Goal: Navigation & Orientation: Find specific page/section

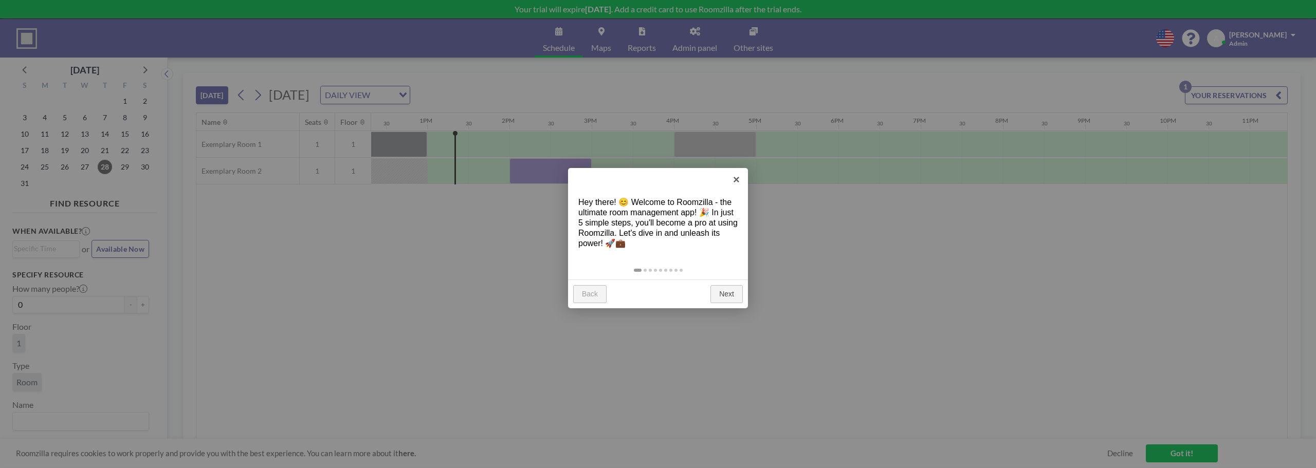
scroll to position [0, 1028]
click at [730, 296] on link "Next" at bounding box center [727, 294] width 32 height 19
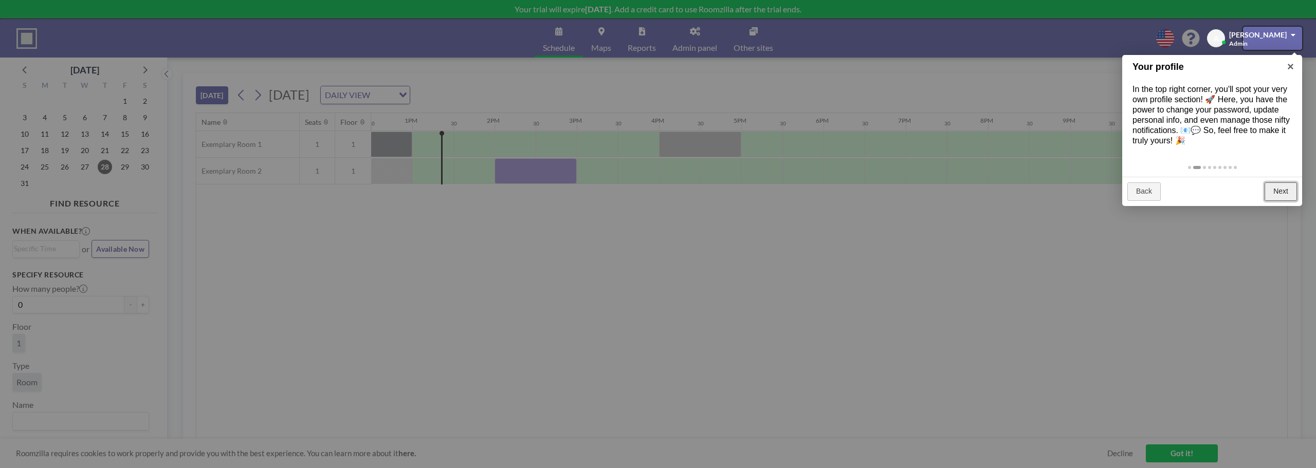
click at [1287, 190] on link "Next" at bounding box center [1281, 192] width 32 height 19
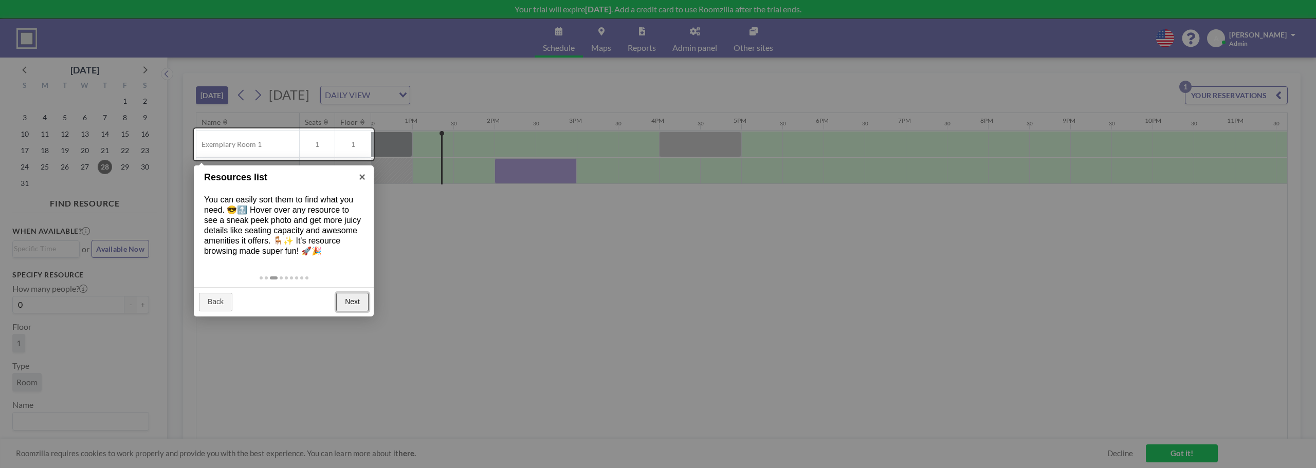
click at [347, 299] on link "Next" at bounding box center [352, 302] width 32 height 19
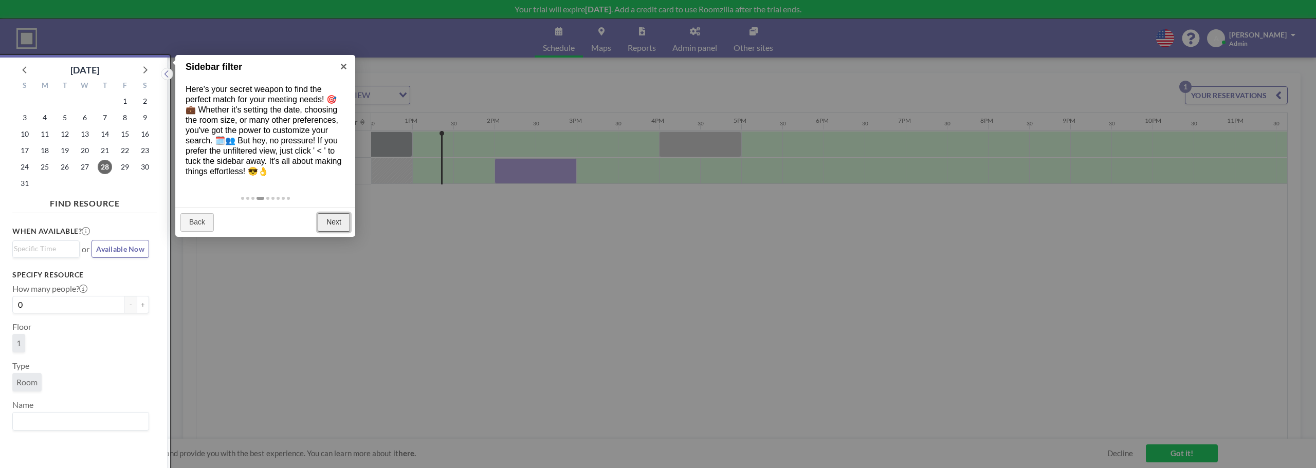
scroll to position [3, 0]
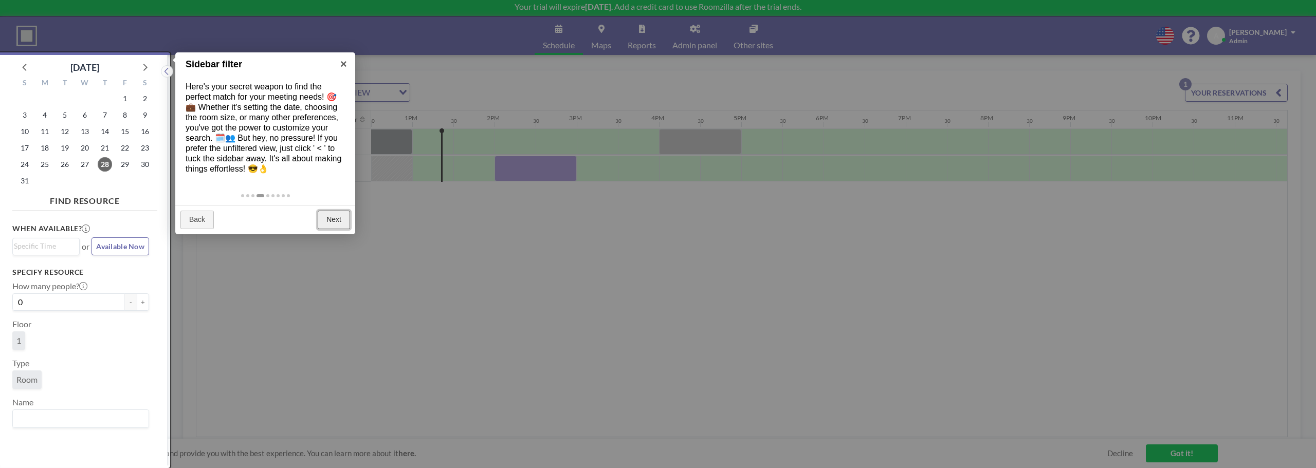
click at [329, 219] on link "Next" at bounding box center [334, 220] width 32 height 19
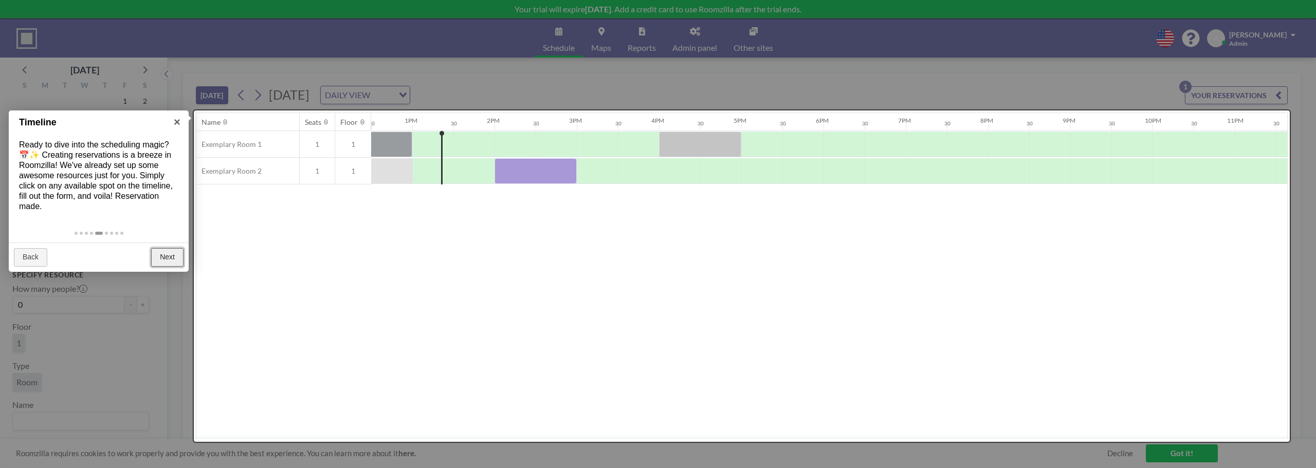
click at [175, 260] on link "Next" at bounding box center [167, 257] width 32 height 19
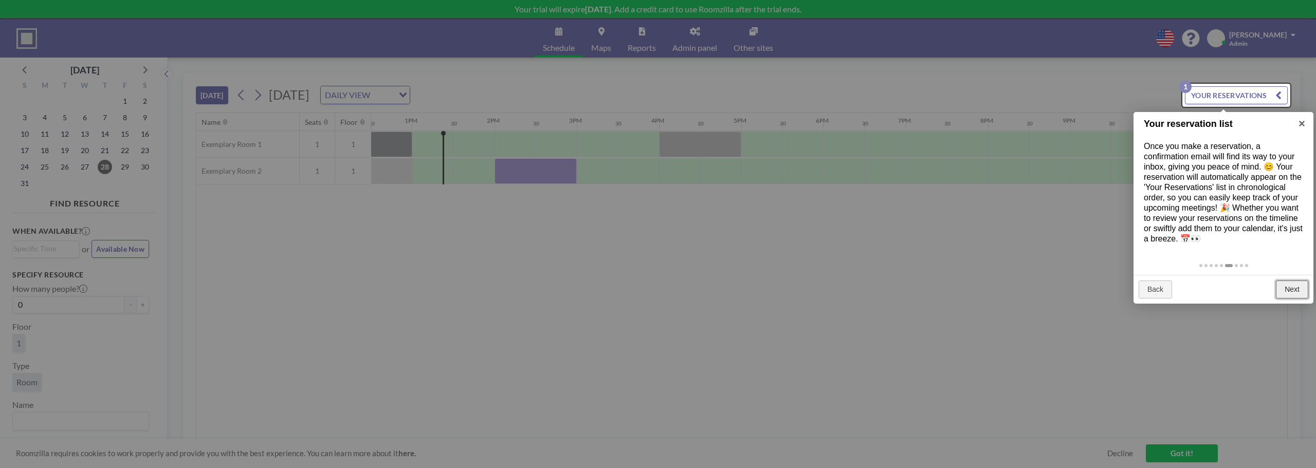
click at [1295, 289] on link "Next" at bounding box center [1292, 290] width 32 height 19
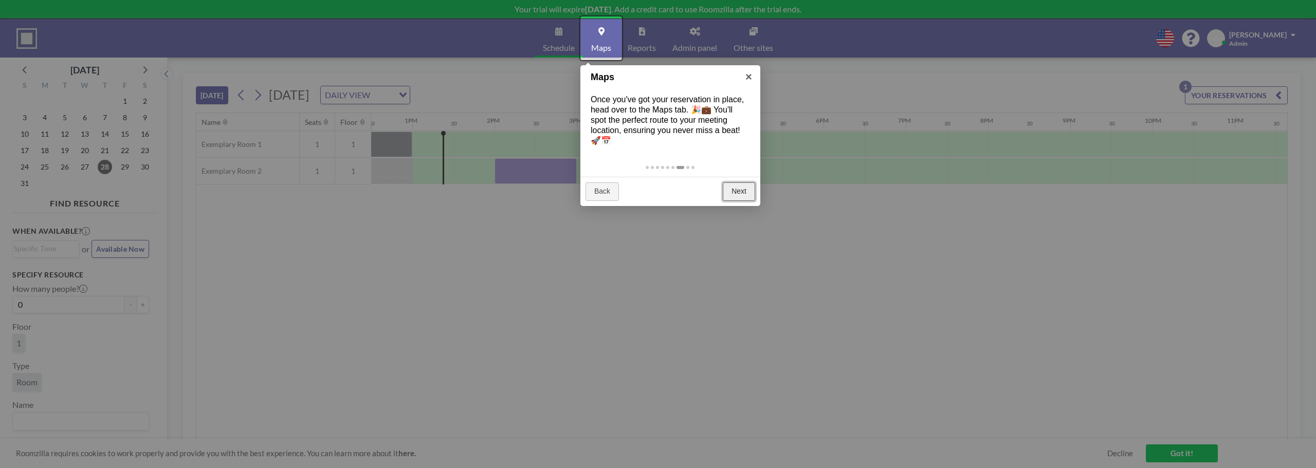
click at [740, 191] on link "Next" at bounding box center [739, 192] width 32 height 19
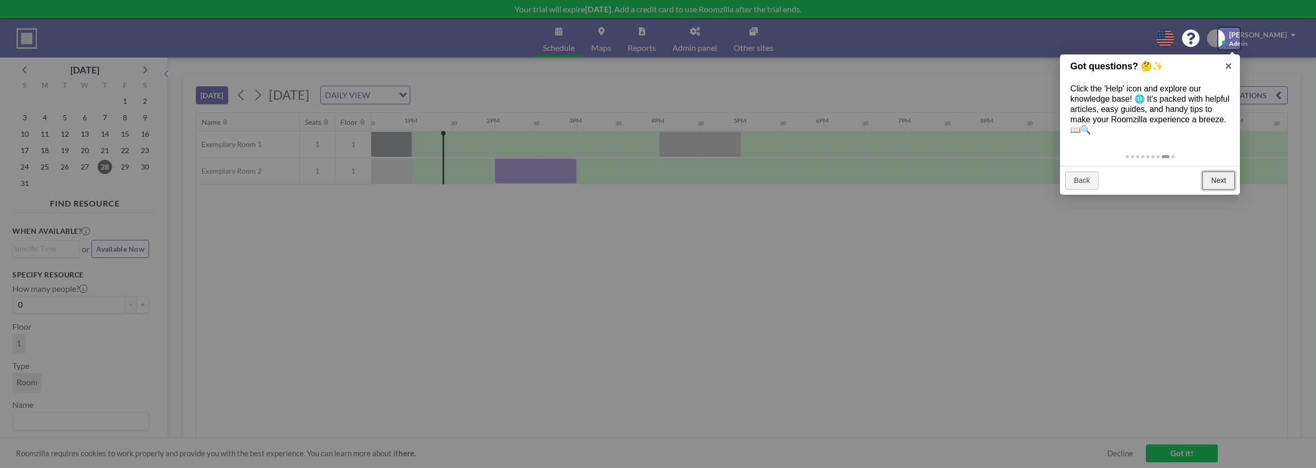
click at [1220, 185] on link "Next" at bounding box center [1219, 181] width 32 height 19
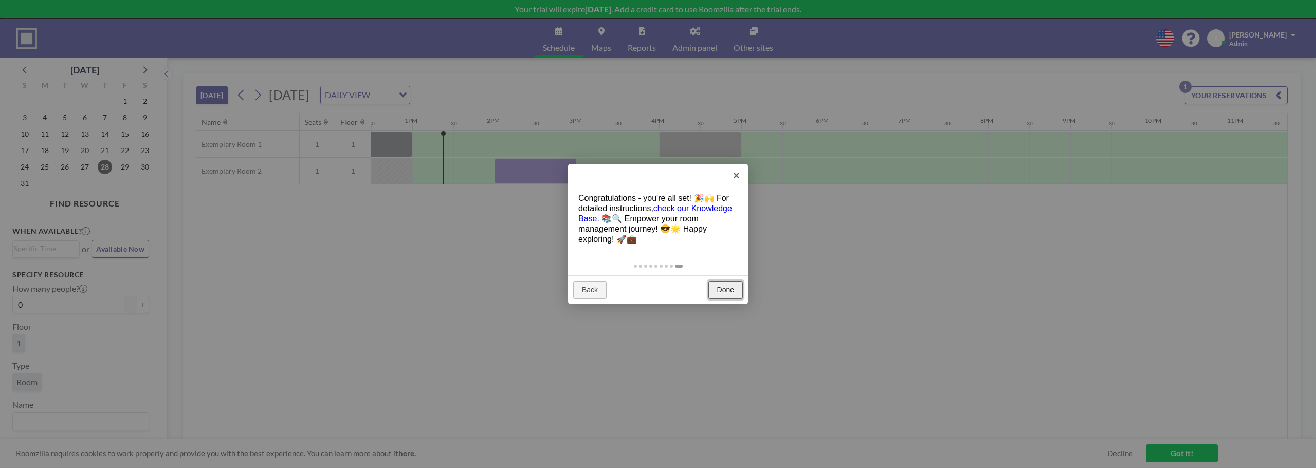
click at [728, 289] on link "Done" at bounding box center [726, 290] width 34 height 19
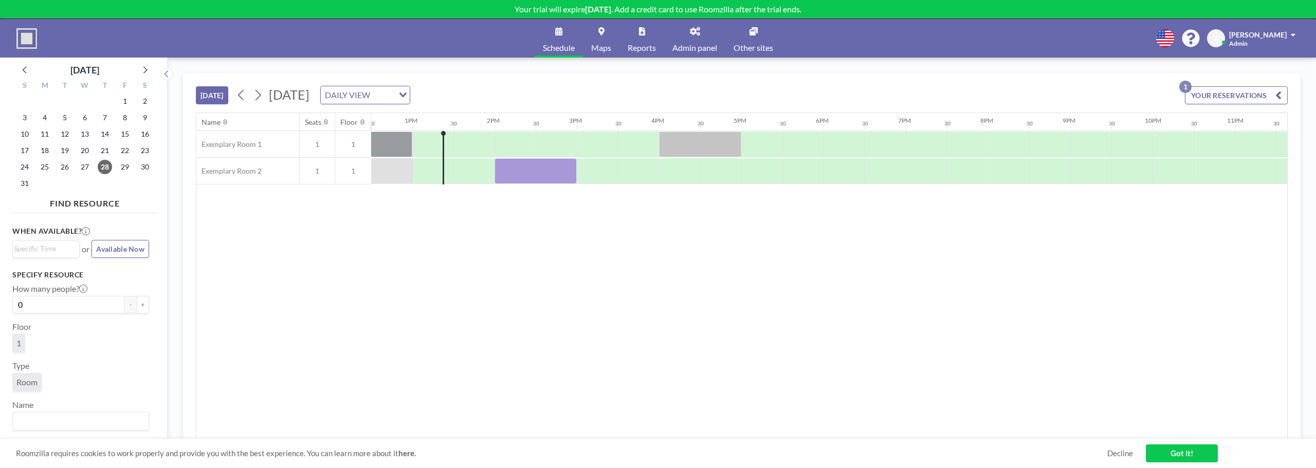
click at [1183, 455] on link "Got it!" at bounding box center [1182, 454] width 72 height 18
click at [691, 40] on link "Admin panel" at bounding box center [694, 38] width 61 height 39
